Goal: Task Accomplishment & Management: Manage account settings

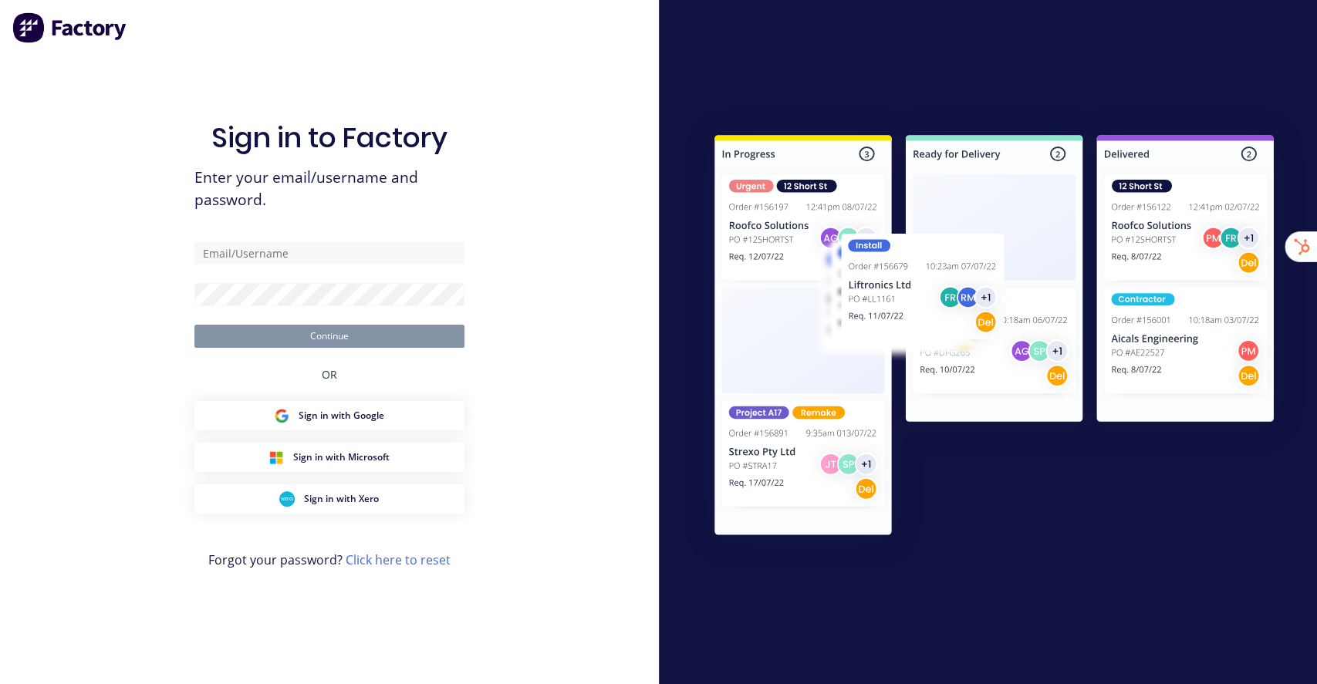
type input "[EMAIL_ADDRESS][DOMAIN_NAME]"
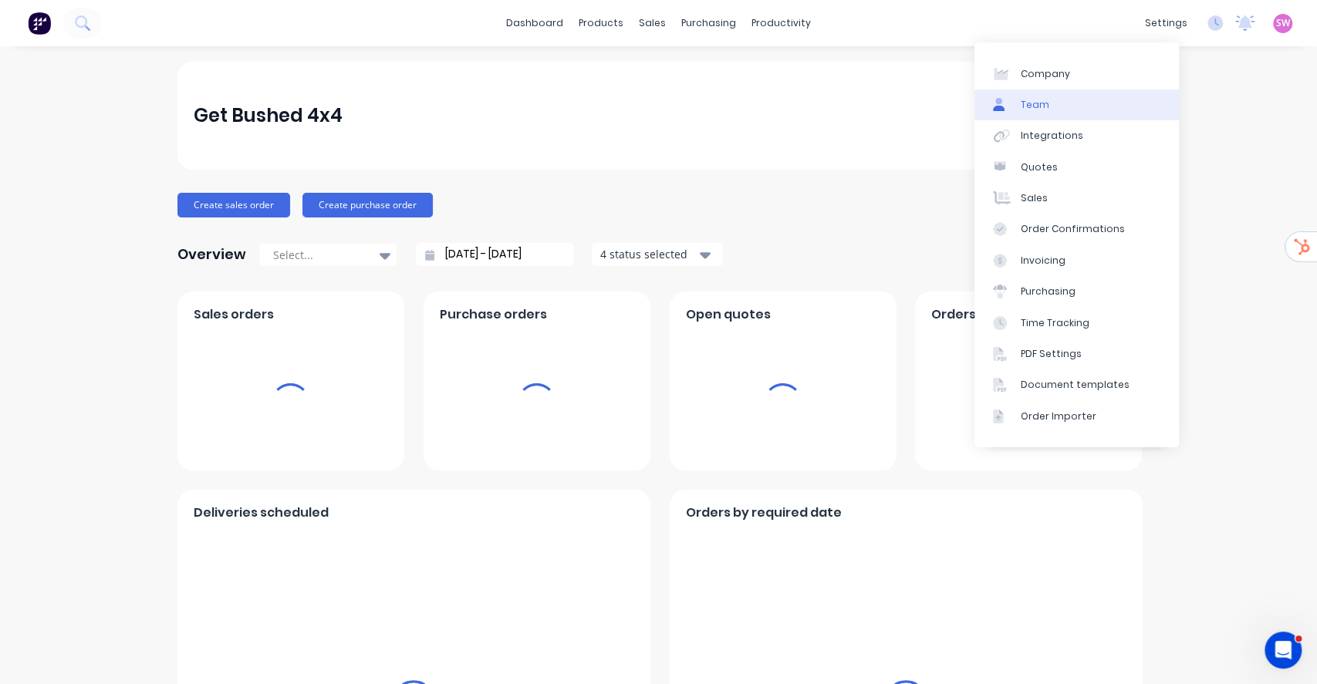
click at [1078, 100] on link "Team" at bounding box center [1077, 105] width 204 height 31
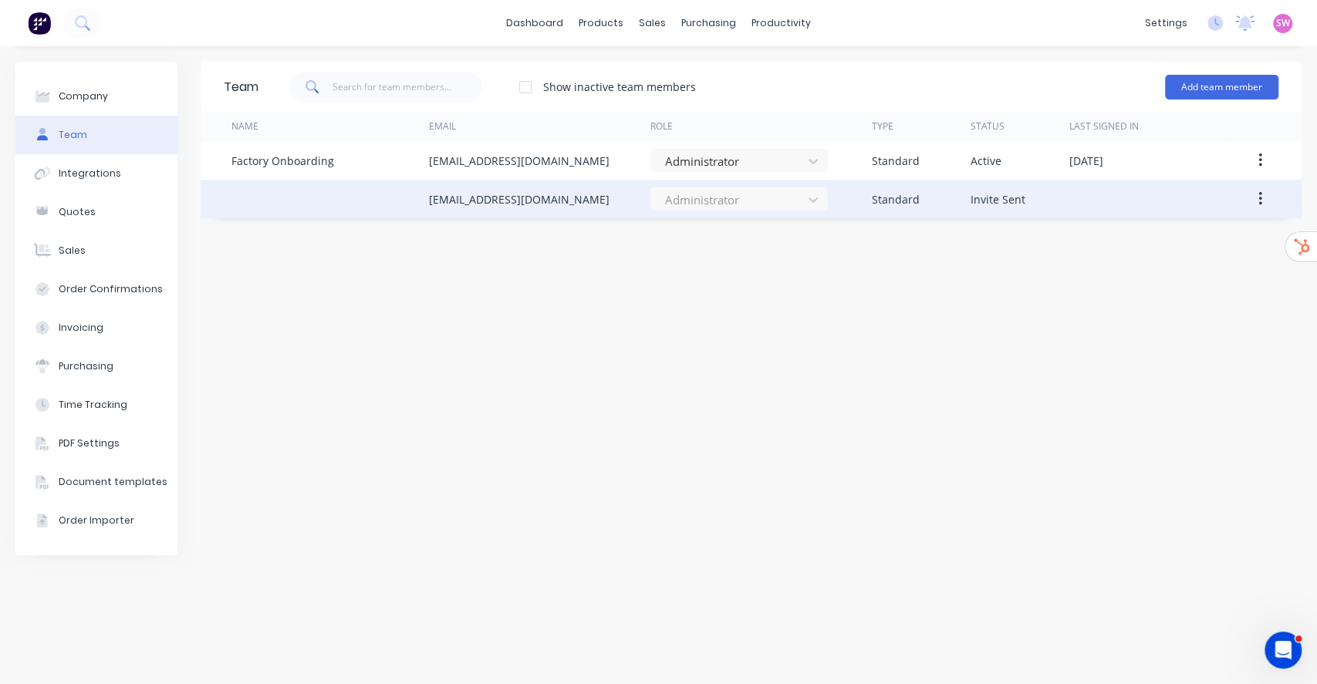
click at [1259, 201] on icon "button" at bounding box center [1261, 199] width 4 height 17
click at [1191, 267] on div "Resend Invite" at bounding box center [1205, 270] width 119 height 22
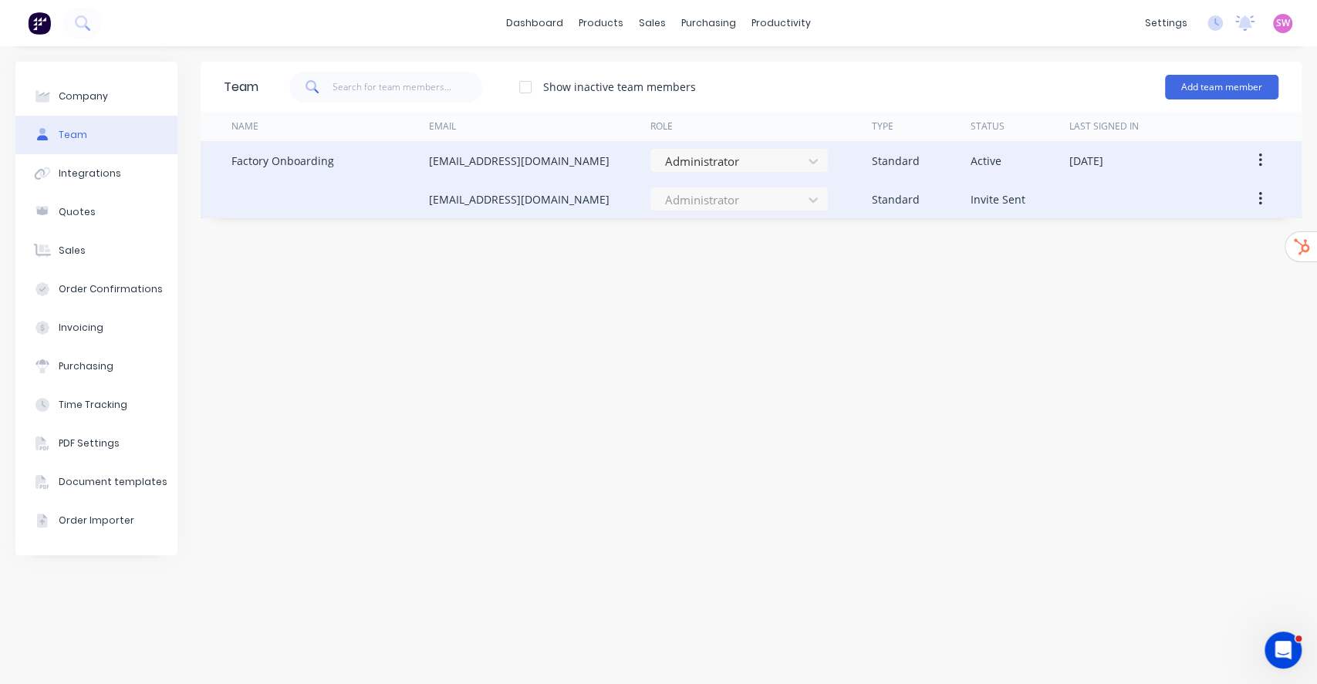
click at [1262, 154] on icon "button" at bounding box center [1261, 160] width 4 height 17
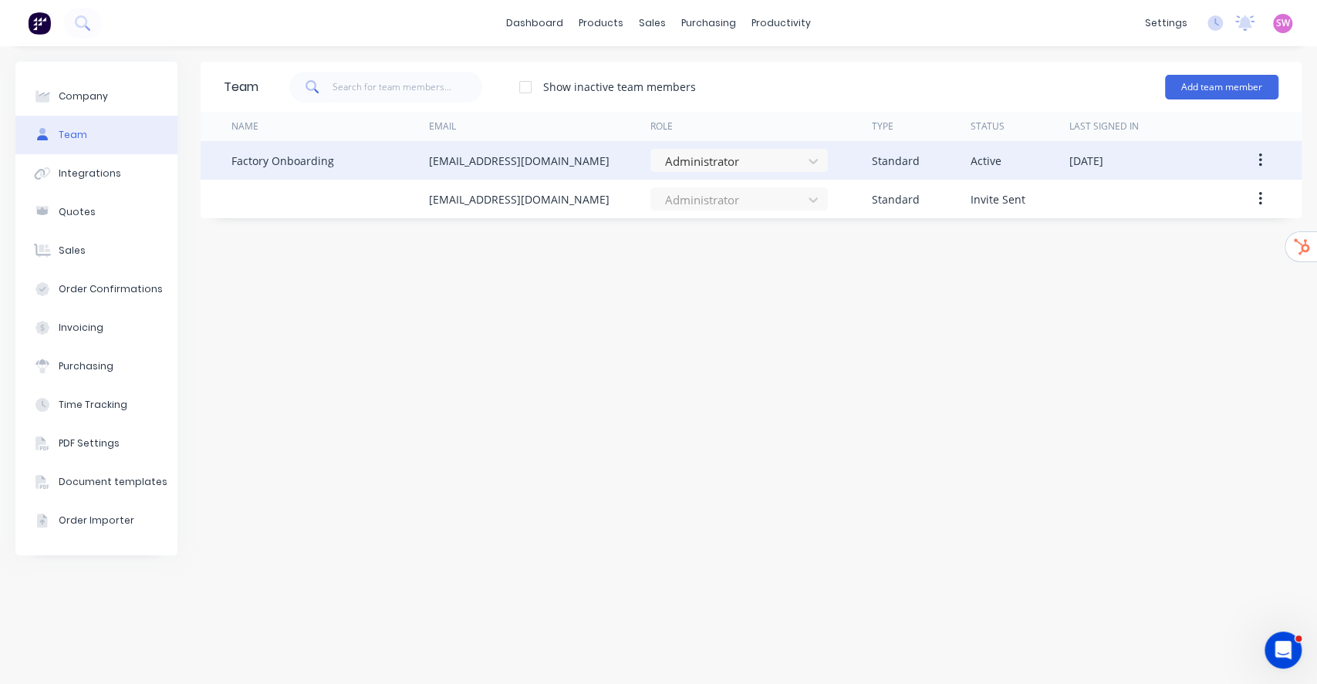
click at [1263, 161] on button "button" at bounding box center [1260, 161] width 36 height 28
click at [1190, 261] on div "Delete" at bounding box center [1205, 263] width 119 height 22
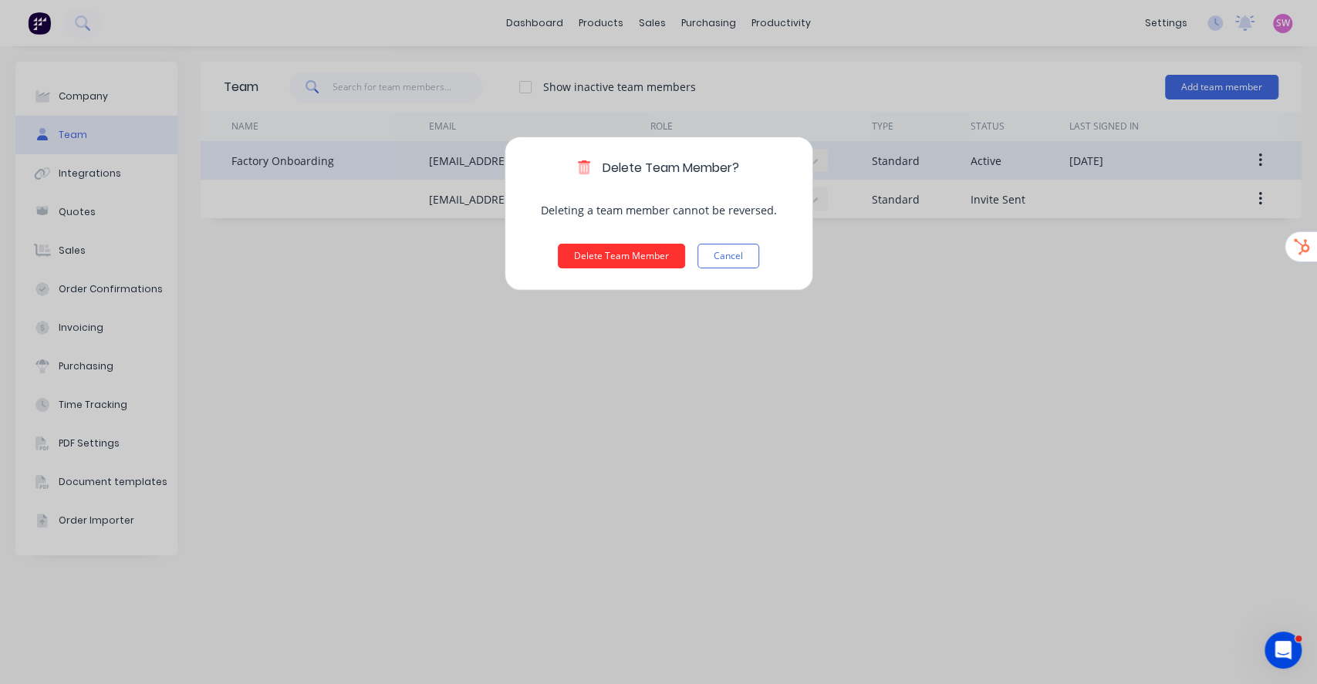
click at [640, 256] on button "Delete Team Member" at bounding box center [621, 256] width 127 height 25
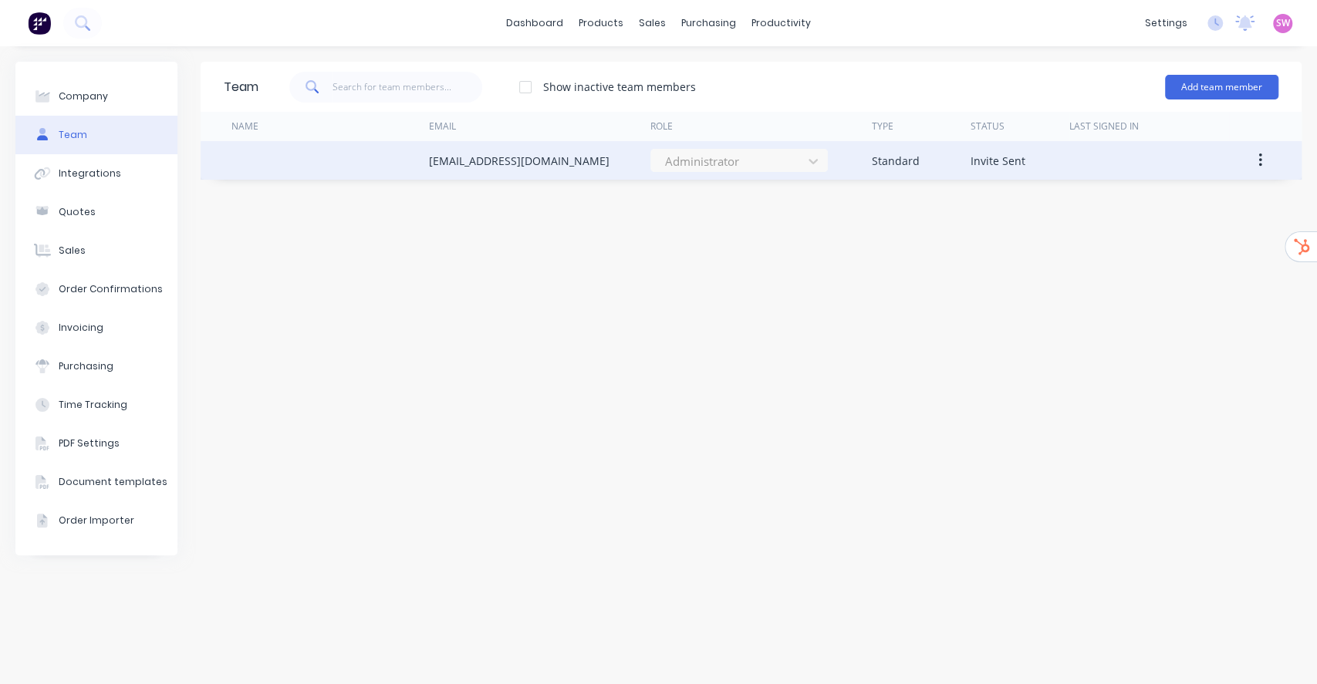
click at [1266, 161] on button "button" at bounding box center [1260, 161] width 36 height 28
click at [1210, 225] on div "Resend Invite" at bounding box center [1205, 232] width 119 height 22
